Goal: Transaction & Acquisition: Subscribe to service/newsletter

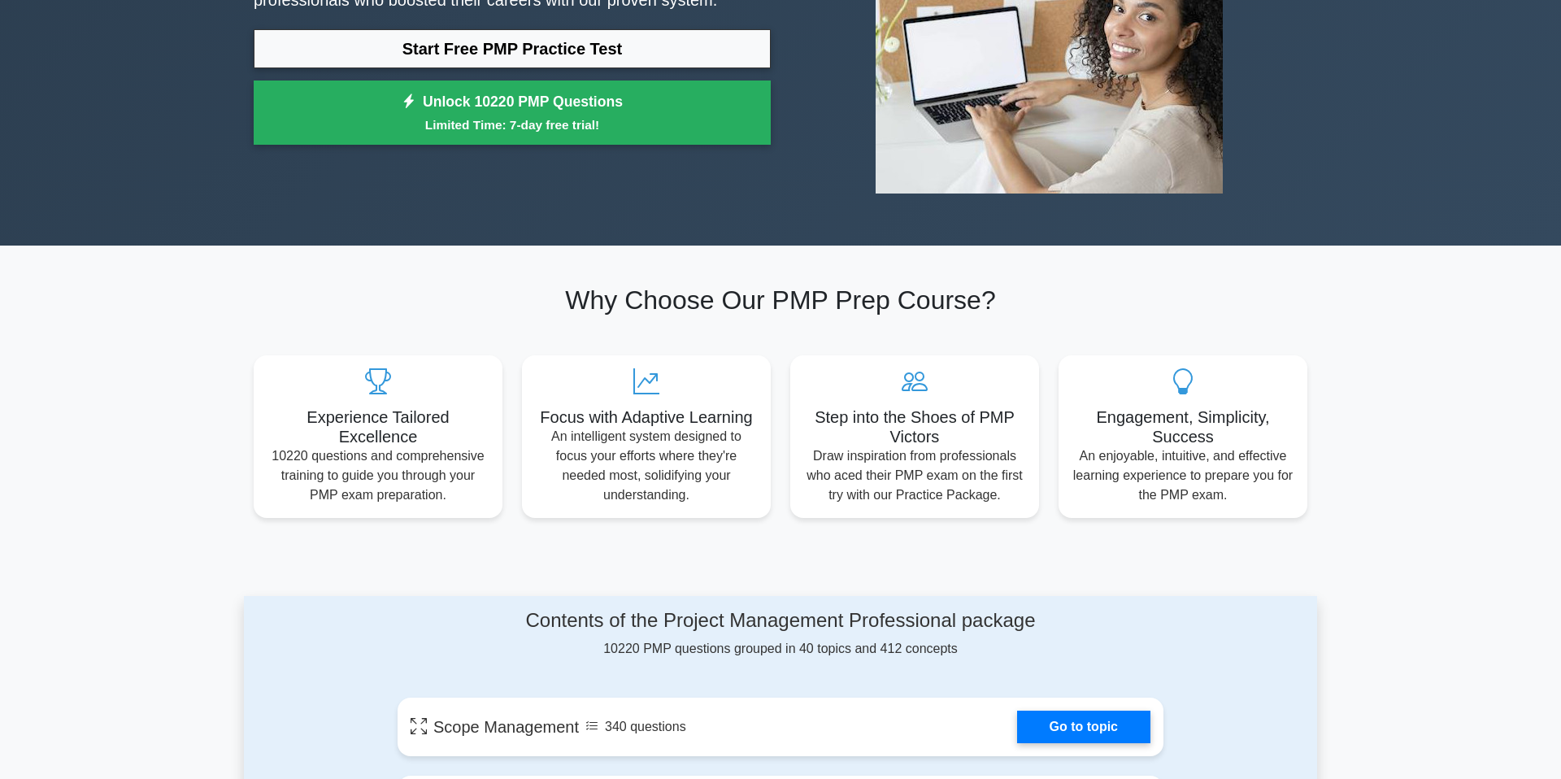
scroll to position [242, 0]
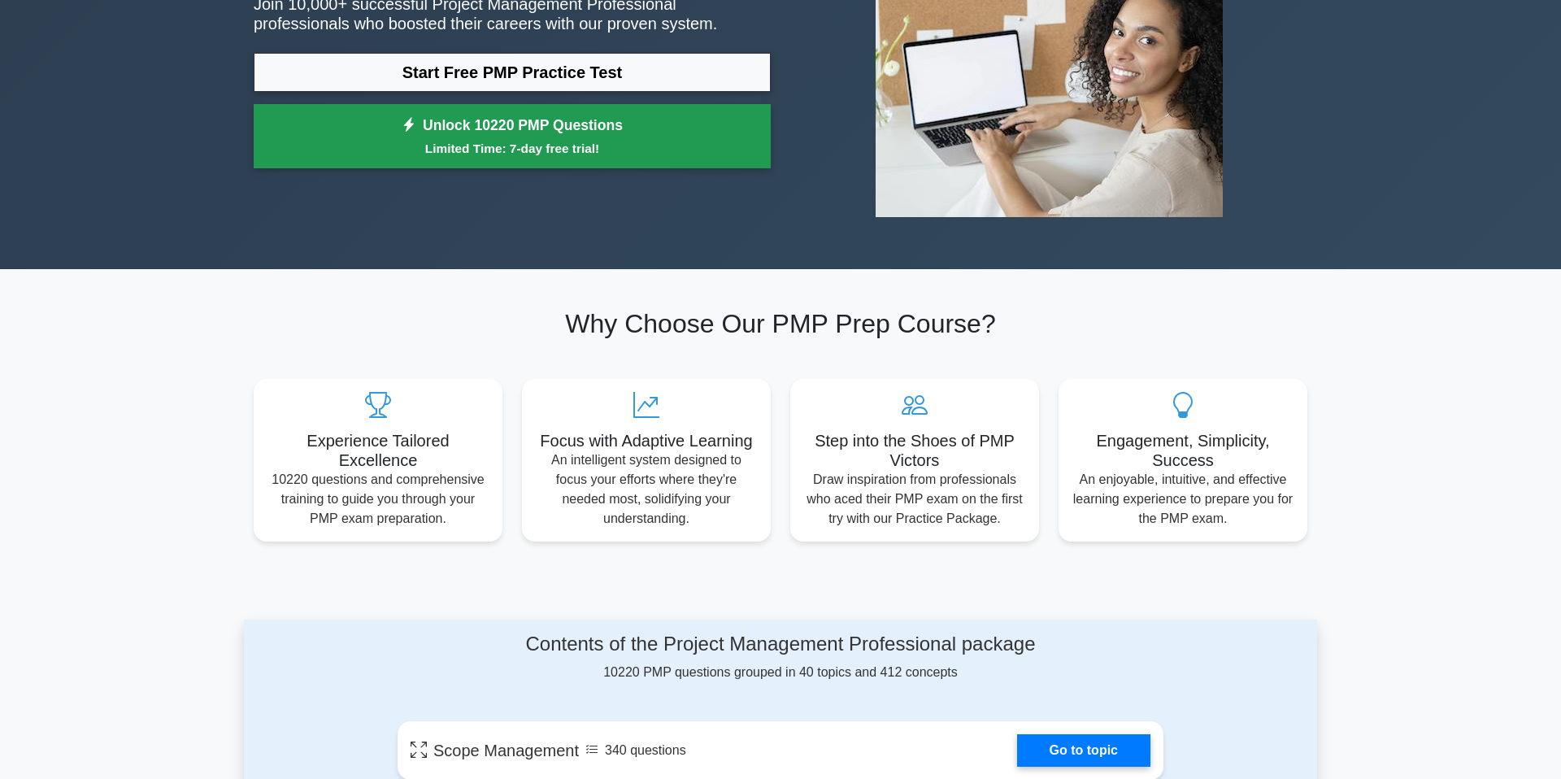
click at [591, 145] on small "Limited Time: 7-day free trial!" at bounding box center [512, 148] width 476 height 19
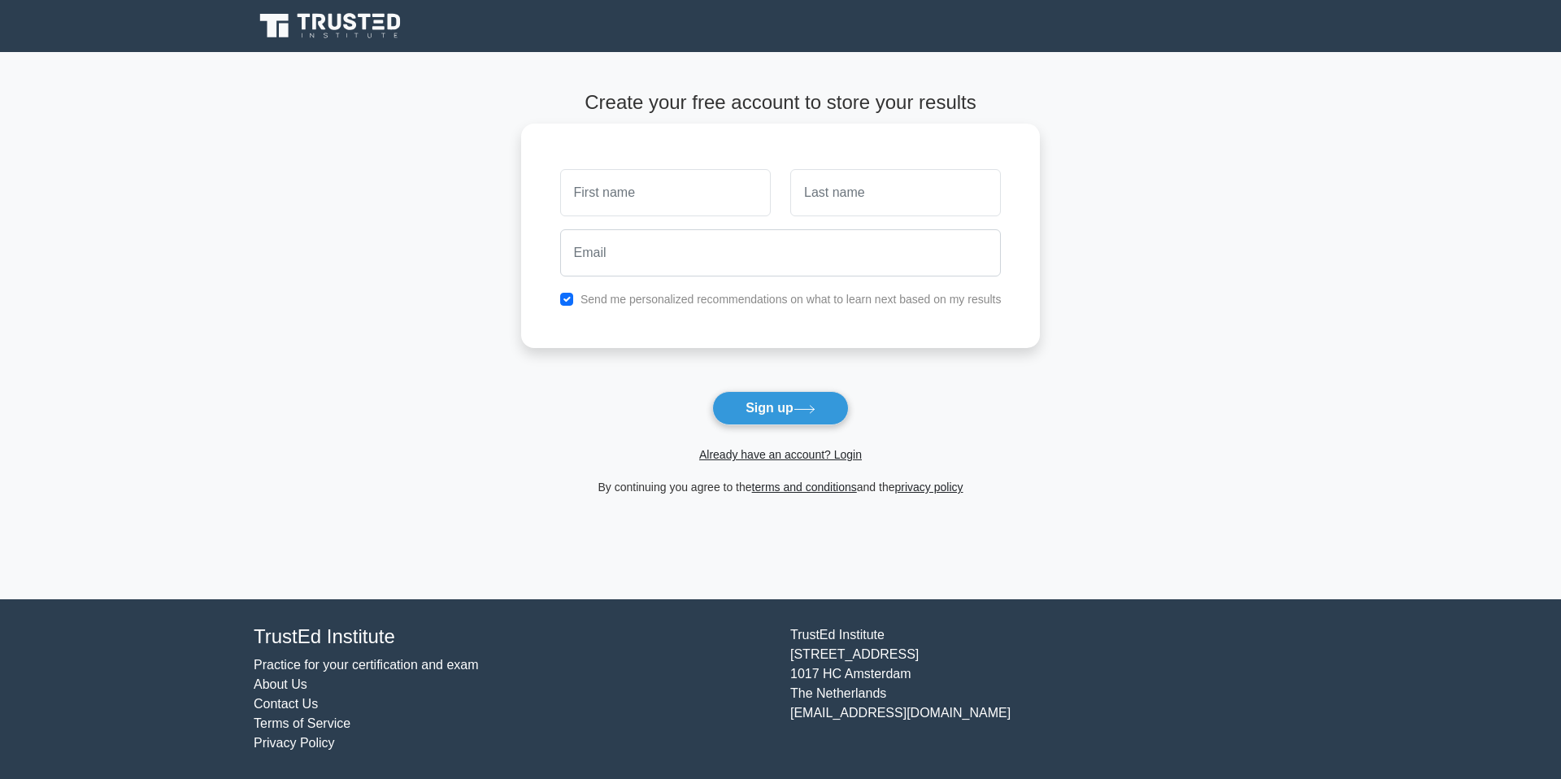
click at [607, 193] on input "text" at bounding box center [665, 192] width 211 height 47
type input "David"
click at [827, 200] on input "text" at bounding box center [895, 192] width 211 height 47
type input "Tacconi"
click at [754, 263] on input "email" at bounding box center [780, 252] width 441 height 47
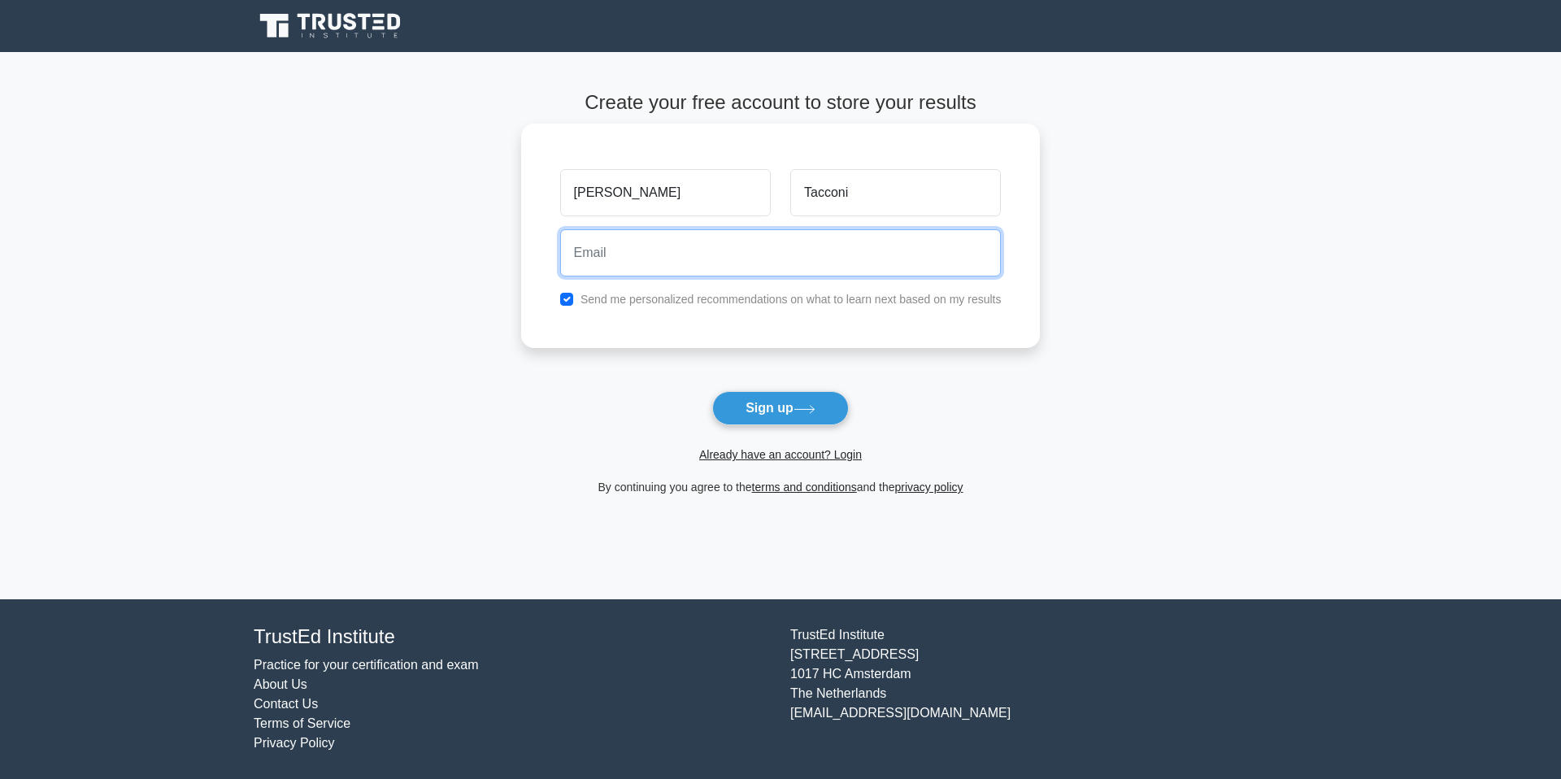
type input "david.tacconi@gmail.com"
click at [734, 313] on div "David Tacconi david.tacconi@gmail.com Send me personalized recommendations on w…" at bounding box center [780, 236] width 519 height 224
click at [722, 305] on label "Send me personalized recommendations on what to learn next based on my results" at bounding box center [790, 299] width 421 height 13
click at [614, 298] on label "Send me personalized recommendations on what to learn next based on my results" at bounding box center [790, 299] width 421 height 13
click at [556, 297] on div "Send me personalized recommendations on what to learn next based on my results" at bounding box center [780, 299] width 461 height 20
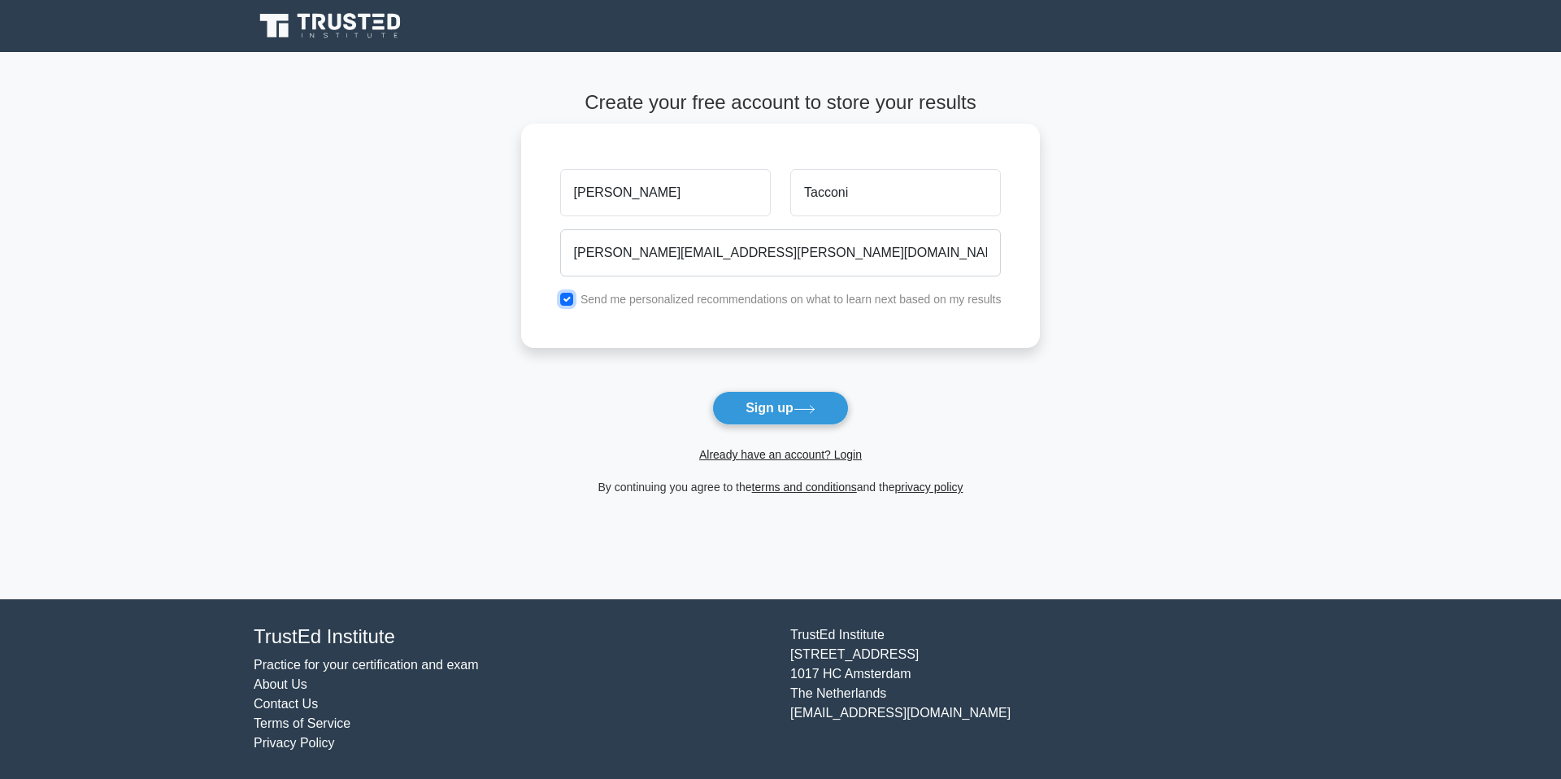
click at [567, 298] on input "checkbox" at bounding box center [566, 299] width 13 height 13
checkbox input "false"
click at [784, 411] on button "Sign up" at bounding box center [780, 408] width 137 height 34
